Goal: Navigation & Orientation: Find specific page/section

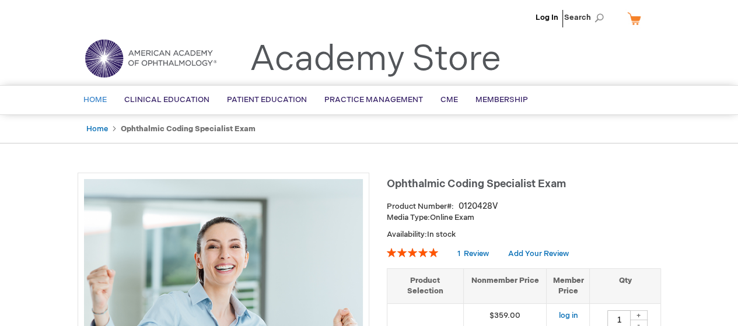
click at [95, 99] on span "Home" at bounding box center [94, 99] width 23 height 9
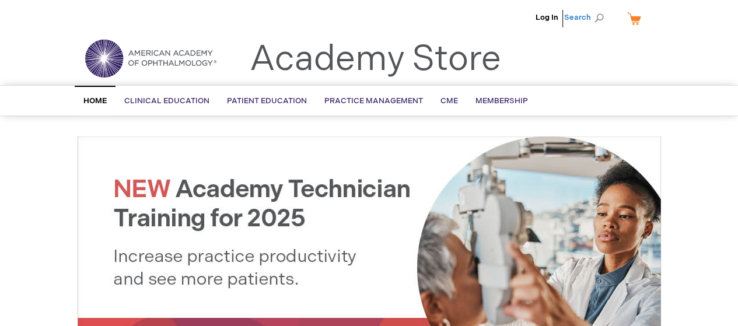
click at [599, 19] on span "Search" at bounding box center [586, 17] width 44 height 23
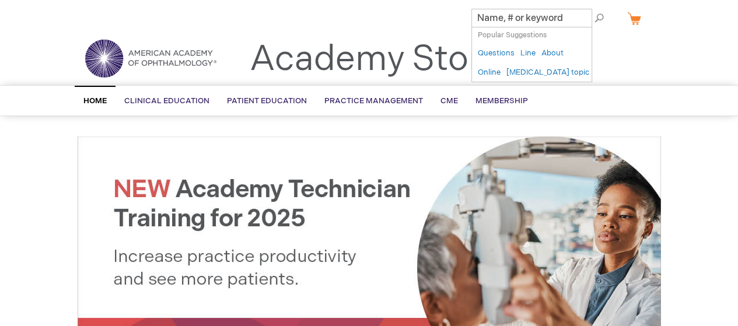
click at [542, 19] on input "Search" at bounding box center [532, 18] width 121 height 19
click at [527, 20] on input "Search" at bounding box center [532, 18] width 121 height 19
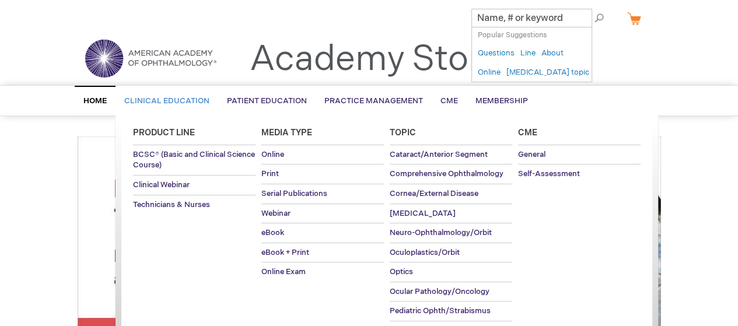
click at [149, 103] on span "Clinical Education" at bounding box center [166, 100] width 85 height 9
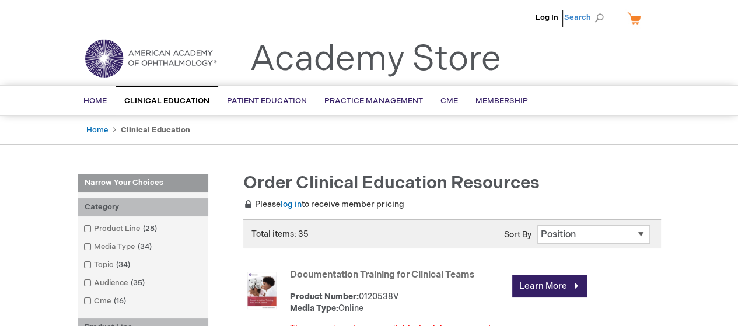
click at [600, 19] on span "Search" at bounding box center [586, 17] width 44 height 23
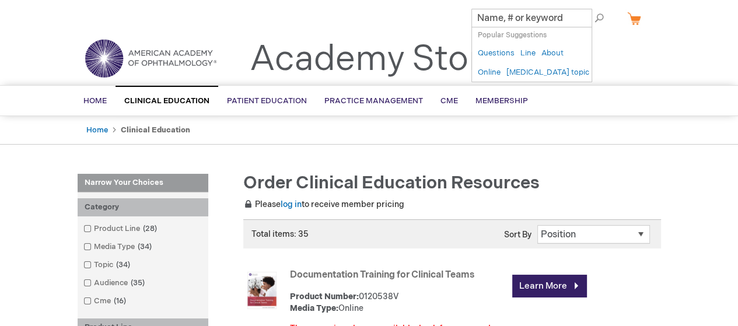
click at [526, 18] on input "Search" at bounding box center [532, 18] width 121 height 19
click at [531, 18] on input "Search" at bounding box center [532, 18] width 121 height 19
click at [522, 20] on input "Search" at bounding box center [532, 18] width 121 height 19
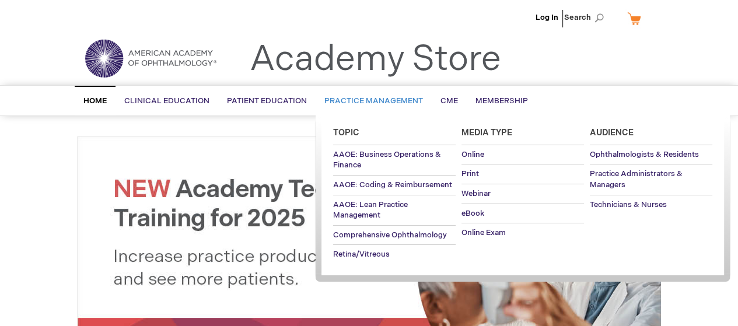
click at [362, 99] on span "Practice Management" at bounding box center [374, 100] width 99 height 9
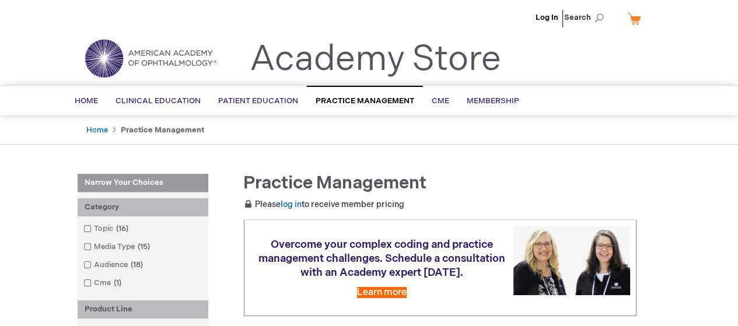
click at [113, 67] on img at bounding box center [151, 58] width 140 height 42
